Goal: Navigation & Orientation: Find specific page/section

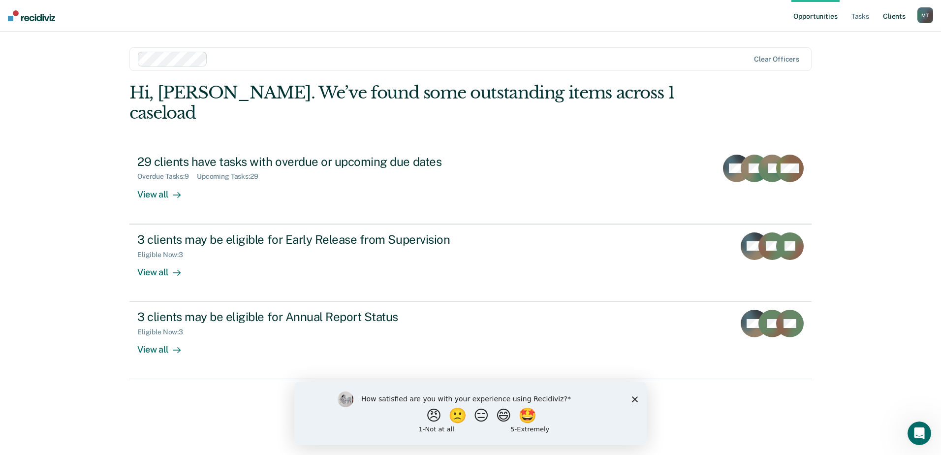
click at [894, 17] on link "Client s" at bounding box center [894, 15] width 27 height 31
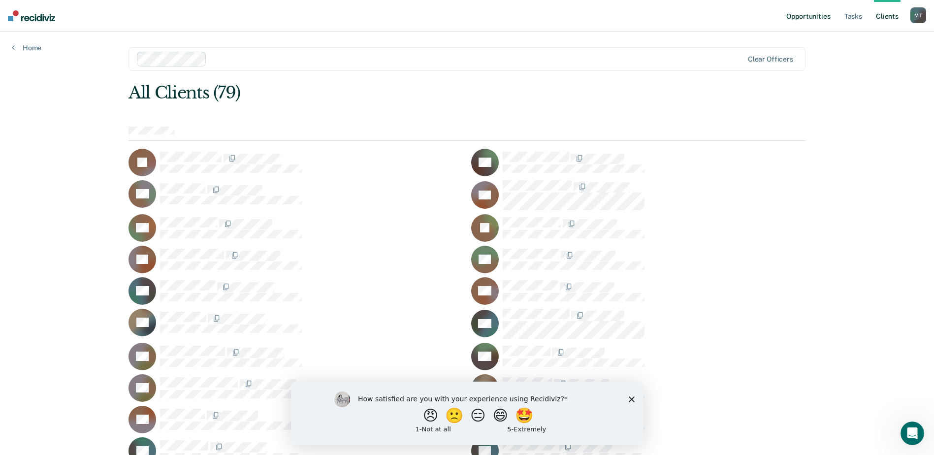
click at [821, 15] on link "Opportunities" at bounding box center [808, 15] width 48 height 31
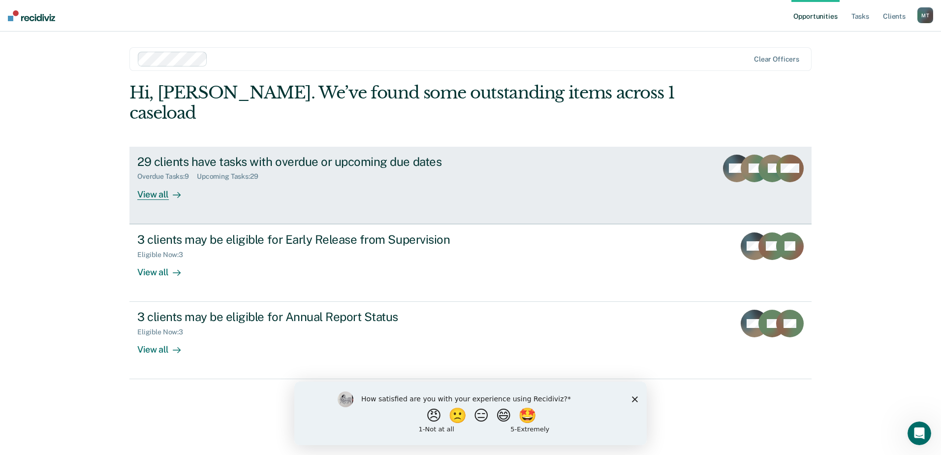
click at [372, 155] on div "29 clients have tasks with overdue or upcoming due dates" at bounding box center [309, 162] width 345 height 14
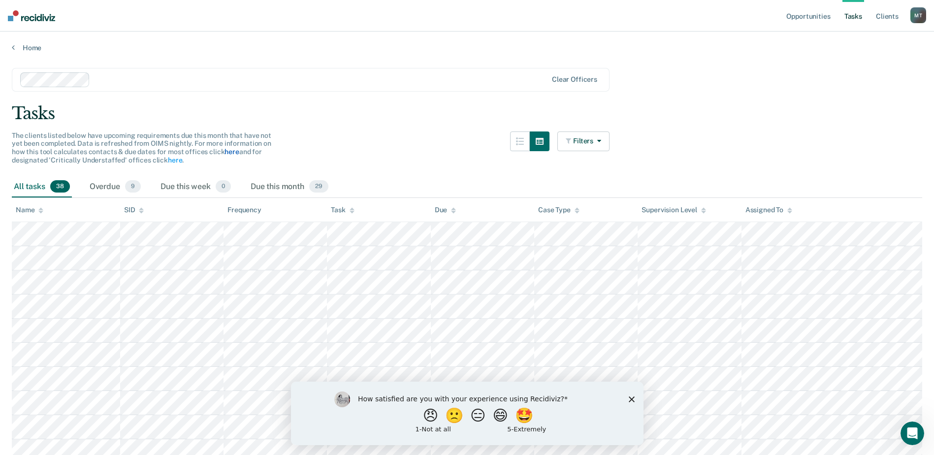
click at [234, 152] on link "here" at bounding box center [231, 152] width 14 height 8
click at [170, 163] on link "here" at bounding box center [175, 160] width 14 height 8
